Goal: Task Accomplishment & Management: Manage account settings

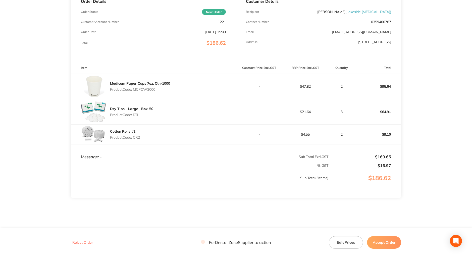
scroll to position [82, 0]
click at [385, 243] on button "Accept Order" at bounding box center [384, 242] width 34 height 13
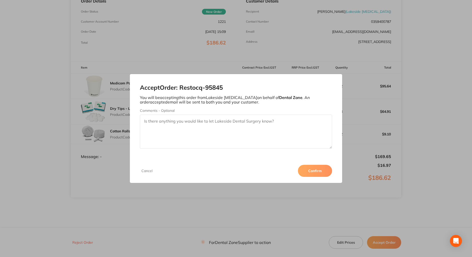
click at [318, 170] on button "Confirm" at bounding box center [315, 171] width 34 height 12
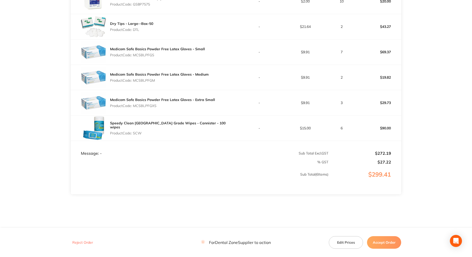
scroll to position [168, 0]
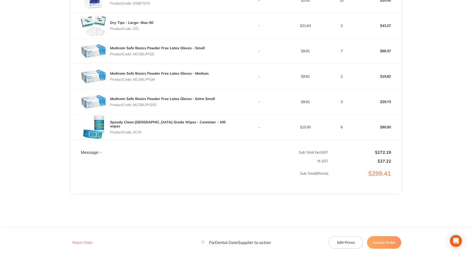
click at [382, 240] on button "Accept Order" at bounding box center [384, 242] width 34 height 13
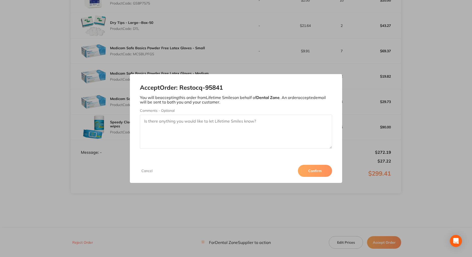
click at [314, 169] on button "Confirm" at bounding box center [315, 171] width 34 height 12
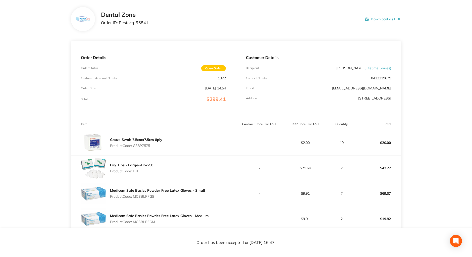
scroll to position [0, 0]
